Goal: Find specific page/section: Find specific page/section

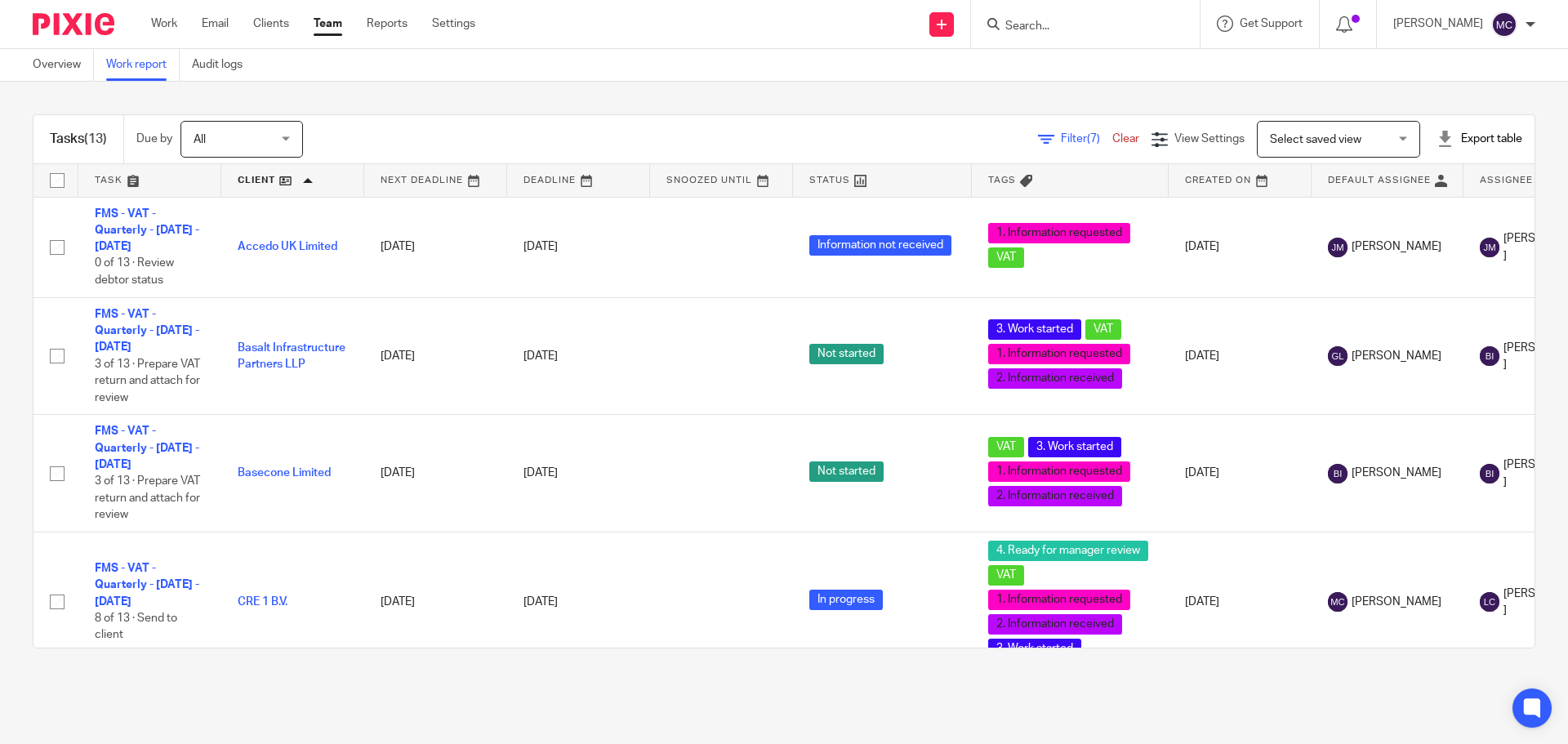
click at [1059, 29] on input "Search" at bounding box center [1076, 26] width 147 height 15
type input "art staff"
click at [1089, 72] on link at bounding box center [1101, 63] width 202 height 25
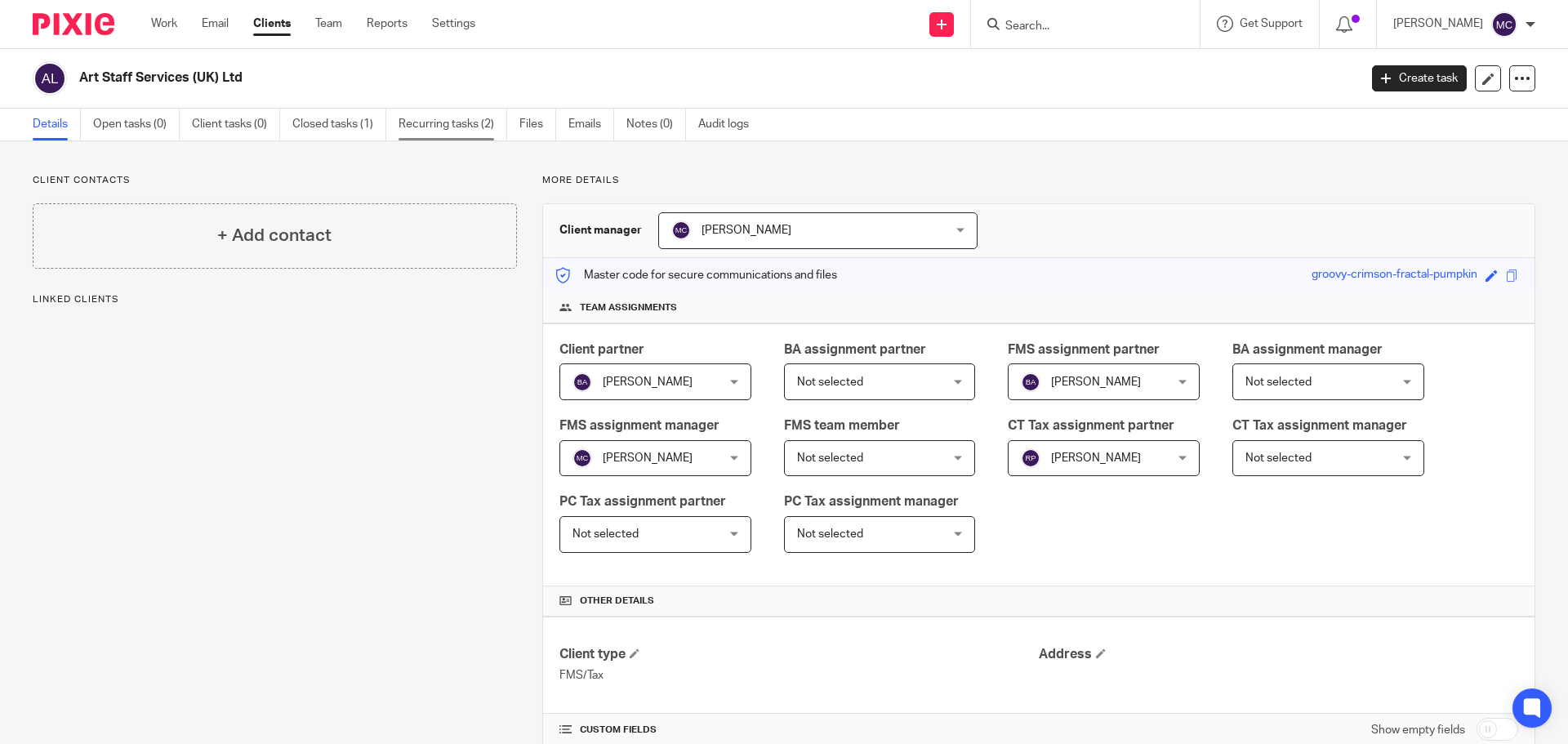
click at [417, 130] on link "Recurring tasks (2)" at bounding box center [452, 124] width 108 height 32
